Goal: Task Accomplishment & Management: Manage account settings

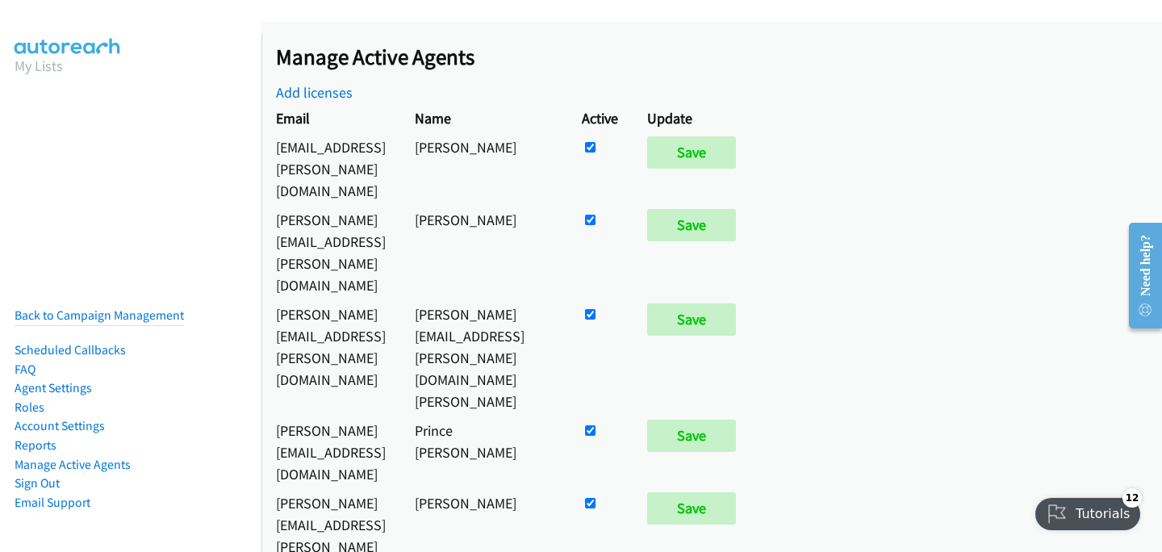
click at [596, 146] on input "checkbox" at bounding box center [590, 147] width 10 height 10
checkbox input "false"
click at [736, 147] on input "Save" at bounding box center [691, 152] width 89 height 32
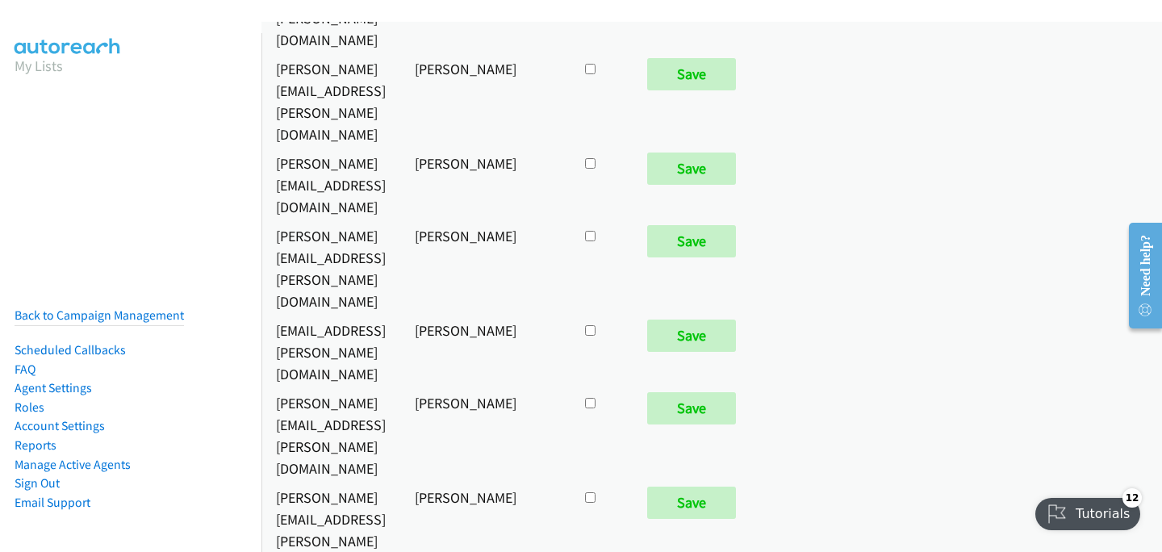
scroll to position [10736, 0]
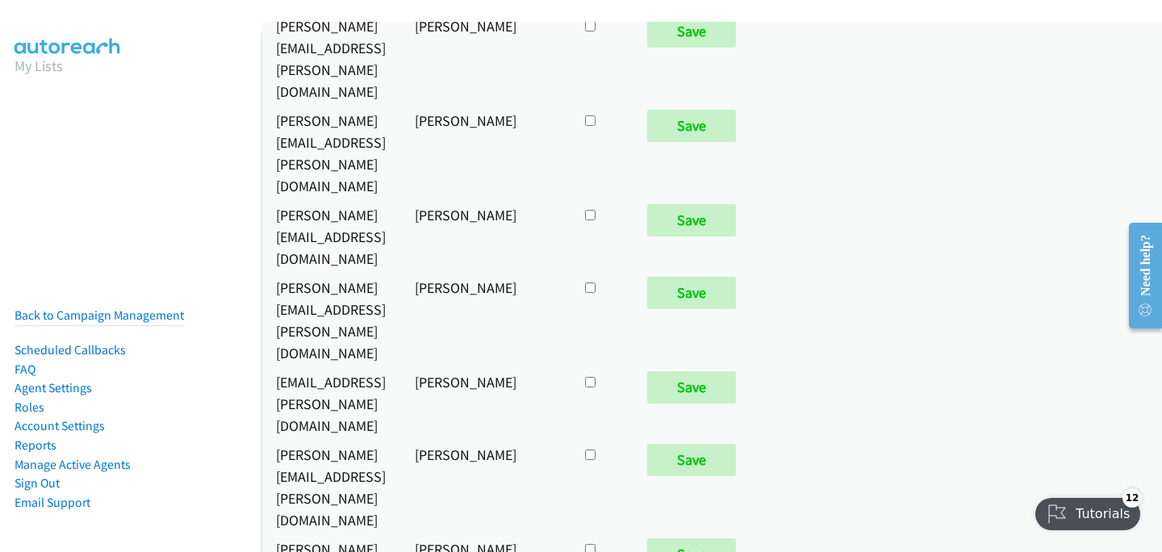
checkbox input "true"
